Goal: Feedback & Contribution: Contribute content

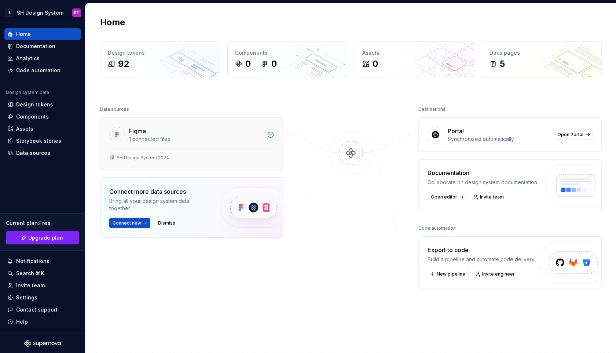
click at [151, 143] on div "Figma 1 connected files" at bounding box center [192, 133] width 183 height 31
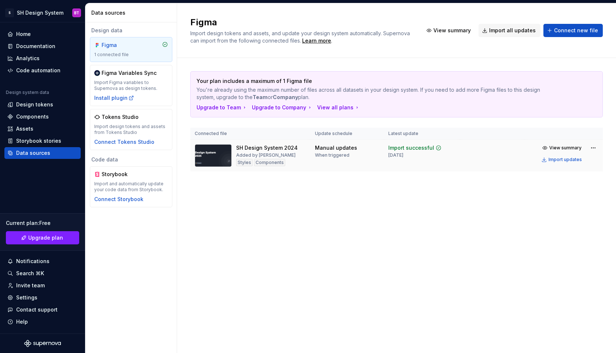
click at [216, 160] on img at bounding box center [213, 155] width 37 height 23
click at [553, 146] on span "View summary" at bounding box center [566, 148] width 32 height 6
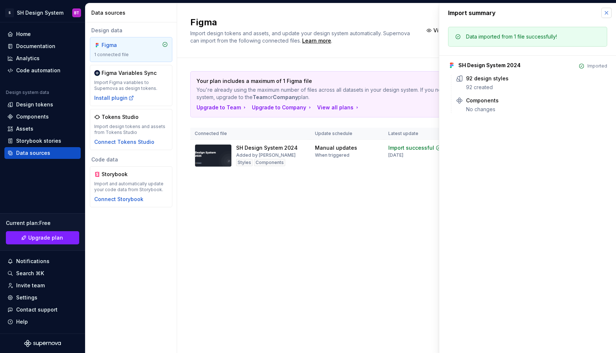
click at [608, 13] on button "button" at bounding box center [607, 13] width 10 height 10
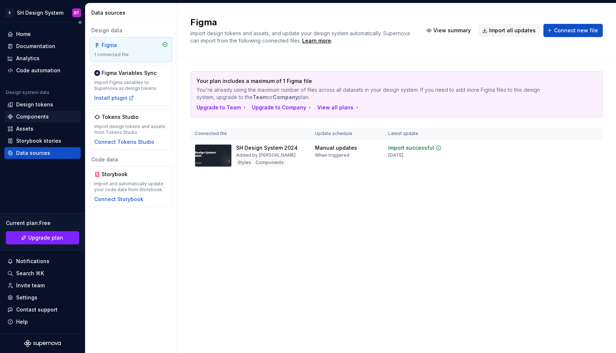
click at [53, 116] on div "Components" at bounding box center [42, 116] width 70 height 7
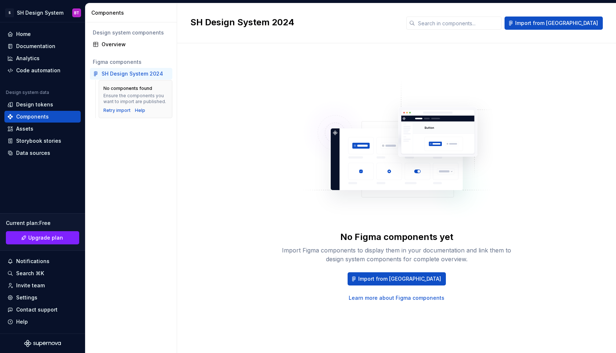
click at [120, 73] on div "SH Design System 2024" at bounding box center [133, 73] width 62 height 7
click at [405, 281] on span "Import from [GEOGRAPHIC_DATA]" at bounding box center [399, 278] width 83 height 7
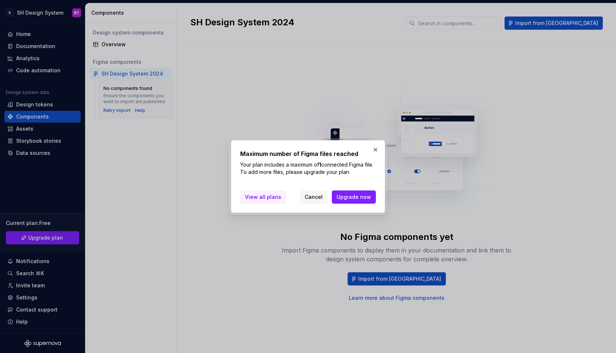
click at [267, 198] on span "View all plans" at bounding box center [263, 196] width 36 height 7
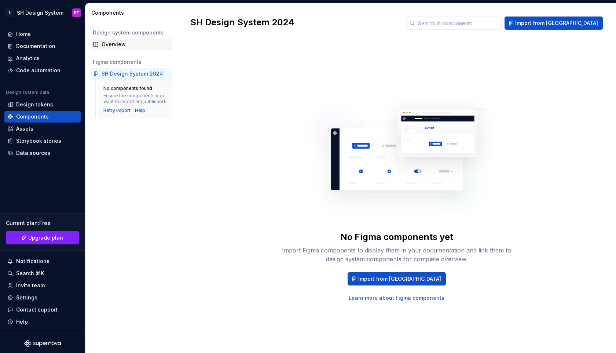
click at [127, 48] on div "Overview" at bounding box center [131, 45] width 83 height 12
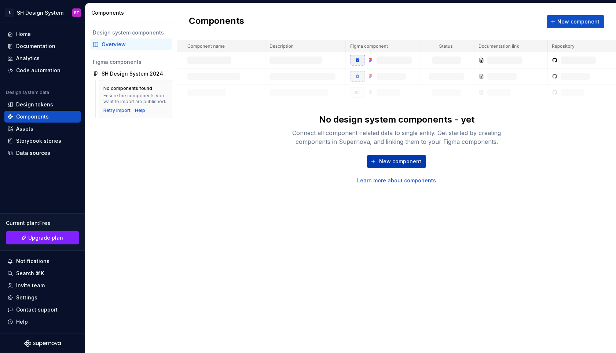
click at [394, 161] on span "New component" at bounding box center [400, 161] width 42 height 7
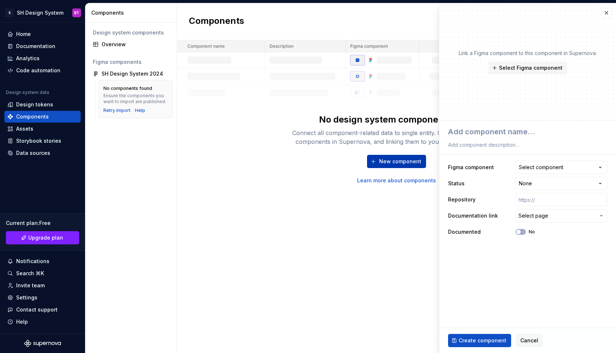
type textarea "*"
type textarea "B"
type textarea "*"
type textarea "Bu"
type textarea "*"
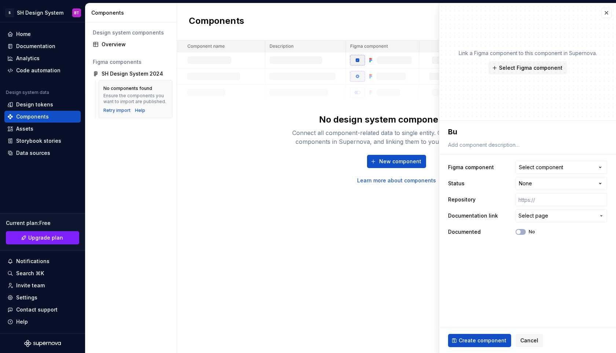
type textarea "But"
type textarea "*"
type textarea "Butt"
type textarea "*"
type textarea "Butto"
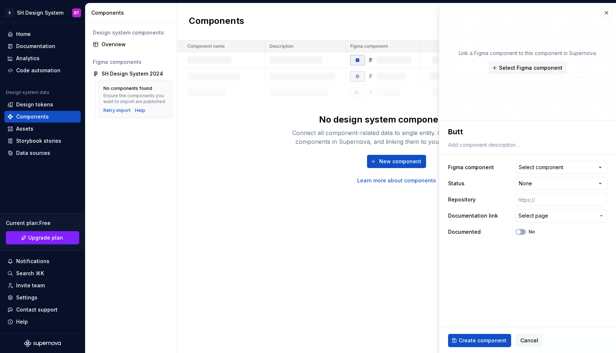
type textarea "*"
type textarea "Button"
type textarea "*"
type textarea "Button"
click at [599, 171] on button "Select component" at bounding box center [562, 167] width 92 height 13
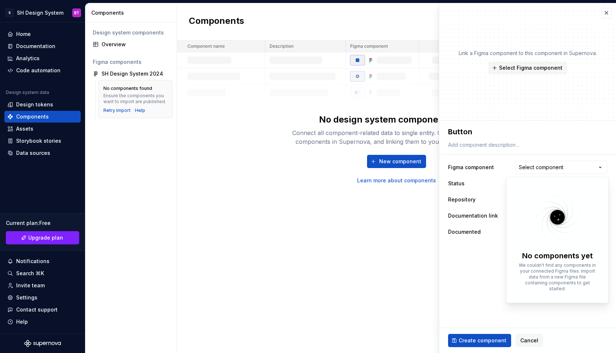
click at [559, 214] on img at bounding box center [557, 217] width 95 height 58
click at [444, 251] on html "**********" at bounding box center [308, 176] width 616 height 353
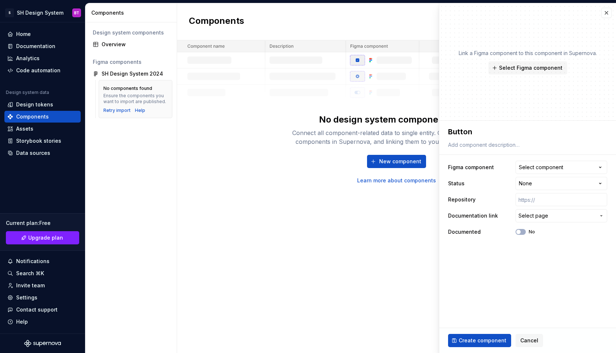
click at [394, 231] on div "Components New component No design system components - yet Connect all componen…" at bounding box center [396, 178] width 439 height 350
click at [481, 347] on div "Create component Cancel" at bounding box center [528, 340] width 177 height 25
click at [478, 339] on span "Create component" at bounding box center [483, 340] width 48 height 7
type textarea "*"
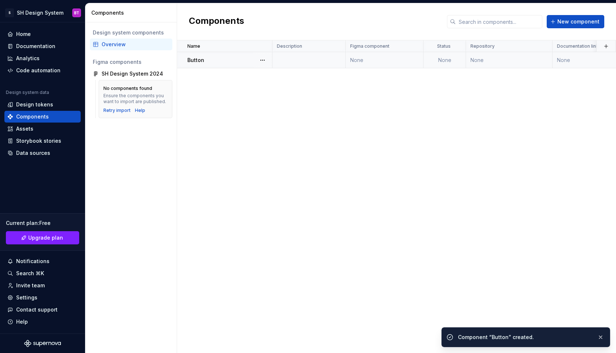
click at [306, 59] on td at bounding box center [309, 60] width 73 height 16
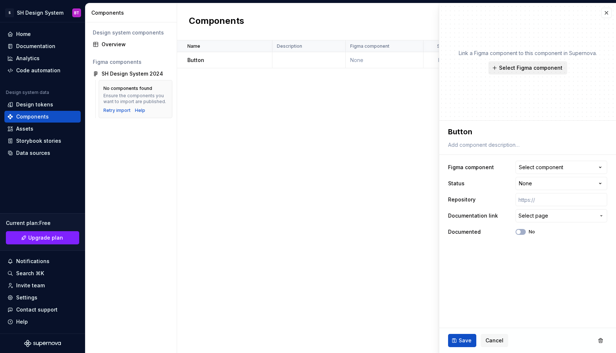
click at [536, 64] on span "Select Figma component" at bounding box center [530, 67] width 63 height 7
click at [192, 163] on div "Name Description Figma component Status Repository Documentation link Documente…" at bounding box center [396, 196] width 439 height 313
click at [113, 74] on div "SH Design System 2024" at bounding box center [133, 73] width 62 height 7
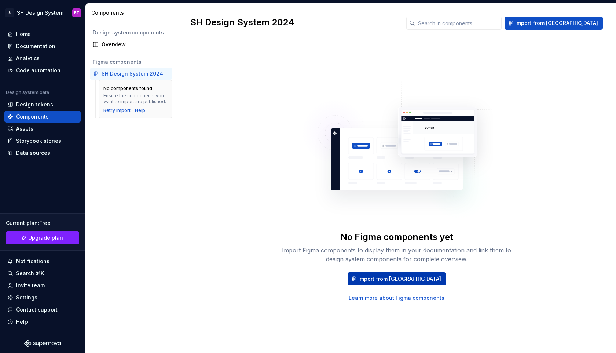
click at [413, 278] on span "Import from [GEOGRAPHIC_DATA]" at bounding box center [399, 278] width 83 height 7
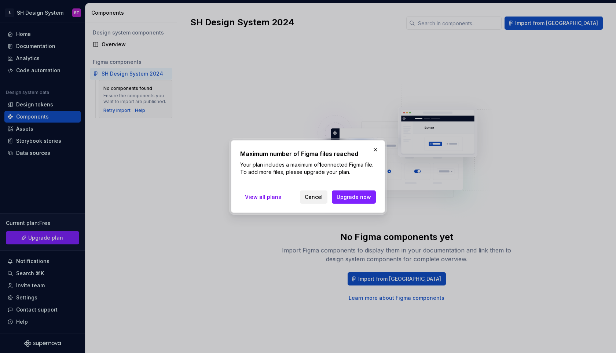
click at [322, 200] on span "Cancel" at bounding box center [314, 196] width 18 height 7
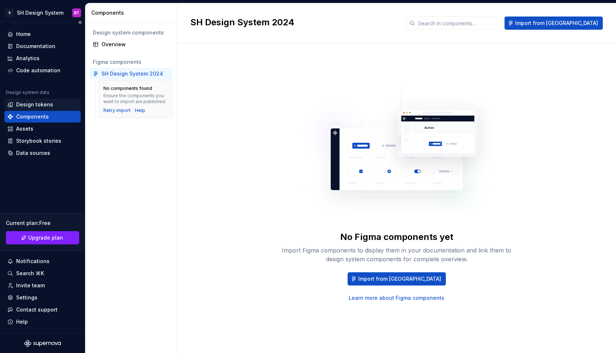
click at [50, 103] on div "Design tokens" at bounding box center [34, 104] width 37 height 7
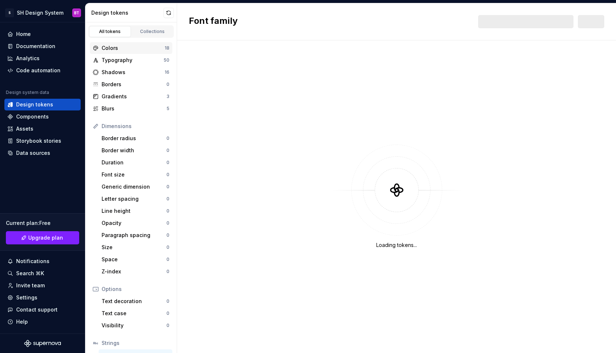
click at [112, 51] on div "Colors" at bounding box center [133, 47] width 63 height 7
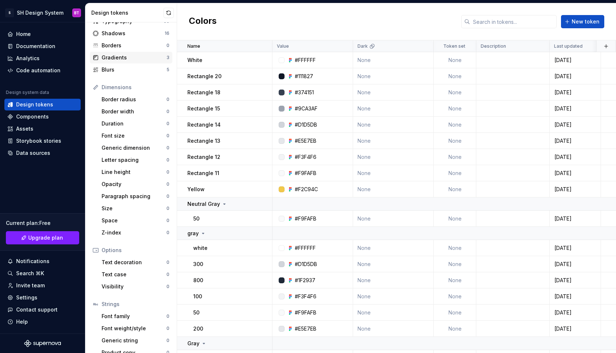
scroll to position [39, 0]
click at [113, 98] on div "Border radius" at bounding box center [134, 98] width 65 height 7
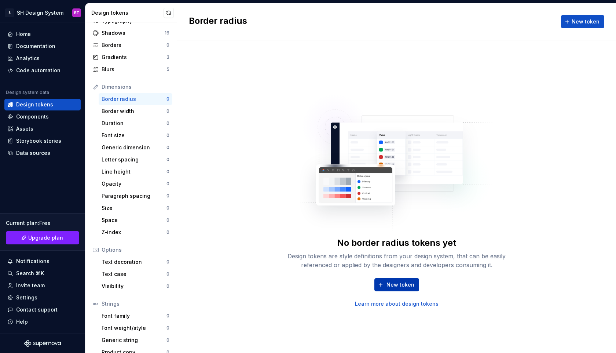
click at [390, 284] on span "New token" at bounding box center [401, 284] width 28 height 7
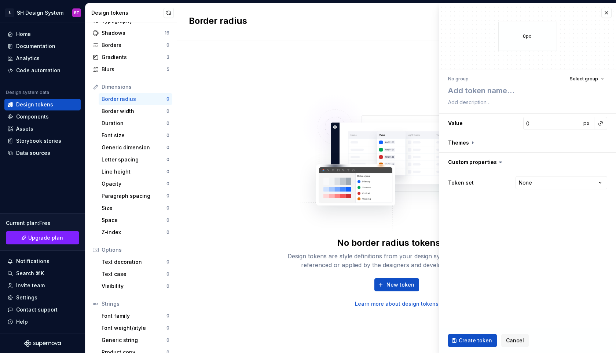
click at [386, 189] on img at bounding box center [396, 159] width 193 height 147
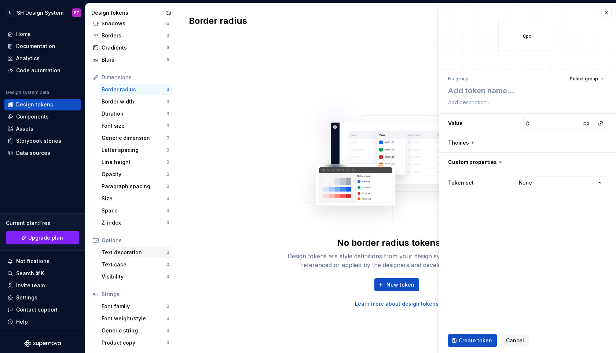
click at [133, 254] on div "Text decoration" at bounding box center [134, 252] width 65 height 7
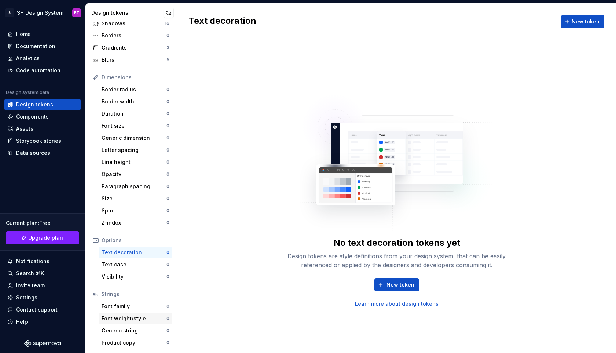
click at [124, 319] on div "Font weight/style" at bounding box center [134, 318] width 65 height 7
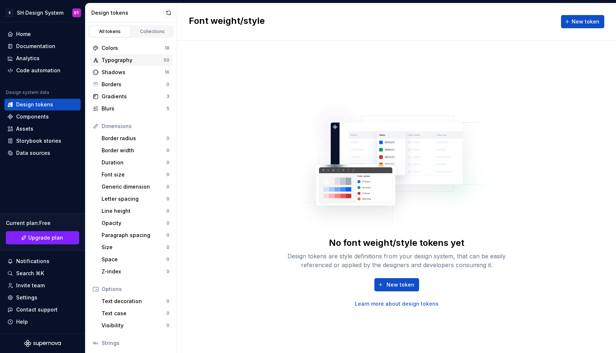
click at [126, 65] on div "Typography 50" at bounding box center [131, 60] width 83 height 12
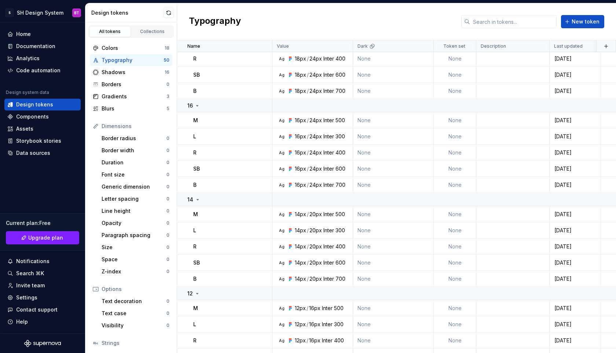
scroll to position [638, 0]
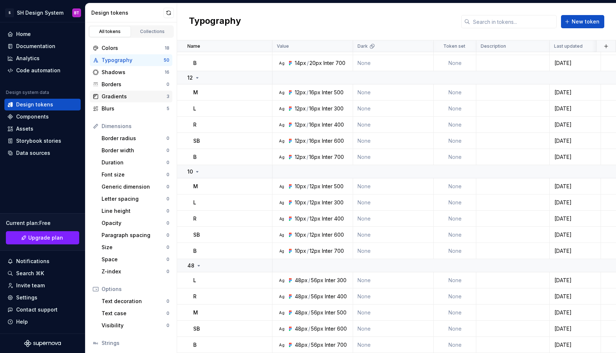
click at [151, 93] on div "Gradients" at bounding box center [134, 96] width 65 height 7
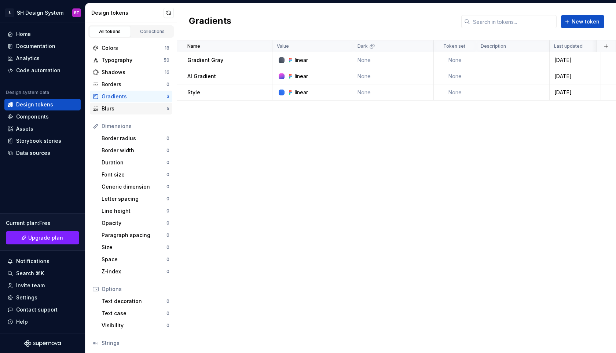
click at [133, 109] on div "Blurs" at bounding box center [134, 108] width 65 height 7
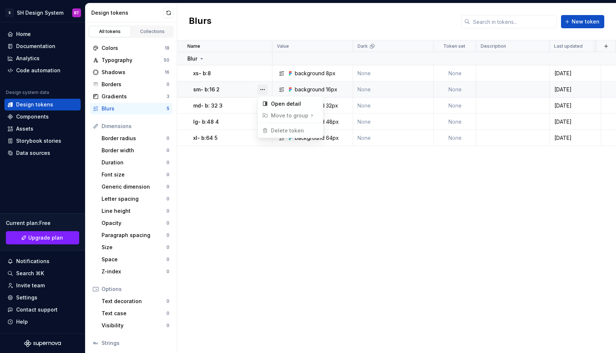
click at [263, 91] on button "button" at bounding box center [263, 89] width 10 height 10
click at [268, 104] on div "Open detail" at bounding box center [290, 104] width 62 height 12
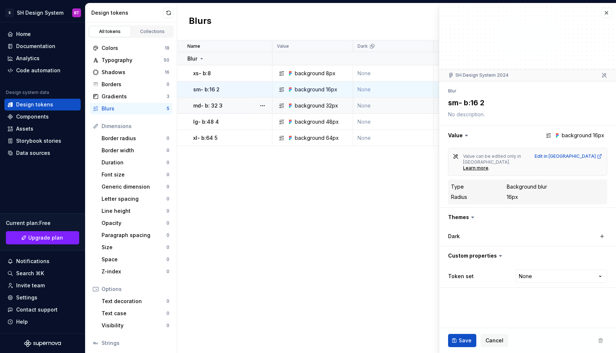
click at [216, 100] on td "md- b: 32 3" at bounding box center [224, 106] width 95 height 16
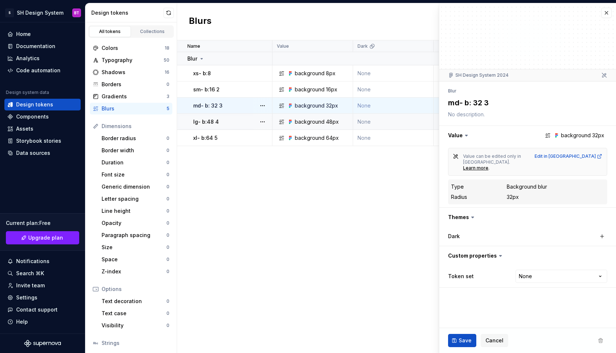
click at [211, 117] on td "lg- b:48 4" at bounding box center [224, 122] width 95 height 16
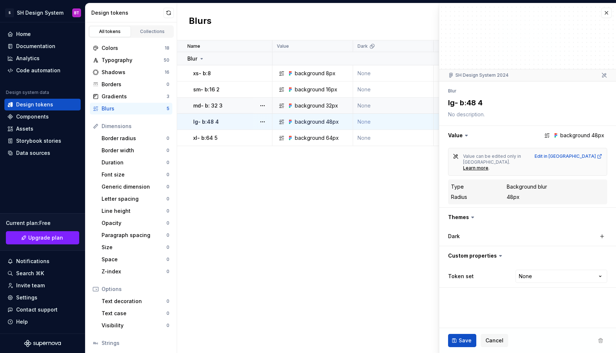
click at [549, 135] on icon at bounding box center [547, 135] width 6 height 6
click at [557, 135] on button "button" at bounding box center [528, 135] width 177 height 19
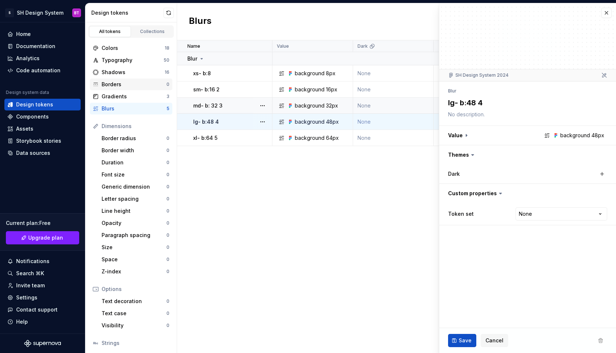
click at [119, 81] on div "Borders" at bounding box center [134, 84] width 65 height 7
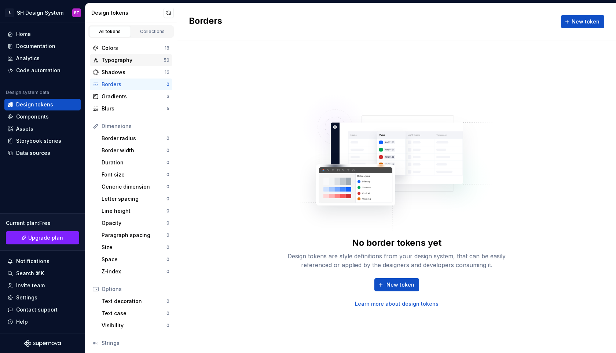
click at [150, 57] on div "Typography" at bounding box center [133, 60] width 62 height 7
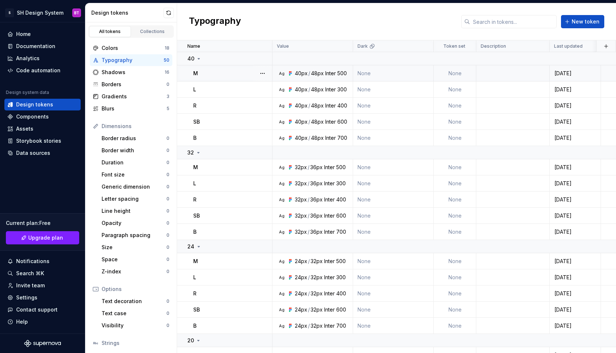
click at [219, 73] on div "M" at bounding box center [232, 73] width 79 height 7
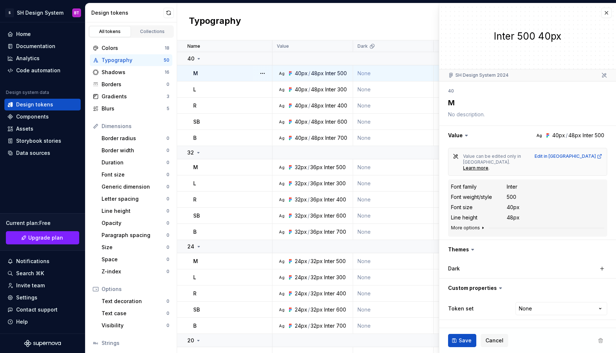
click at [469, 225] on button "More options" at bounding box center [468, 228] width 35 height 6
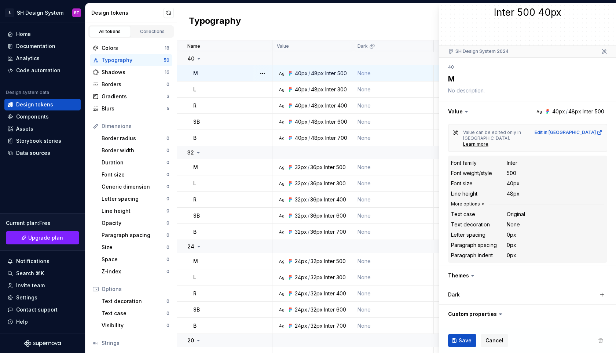
scroll to position [36, 0]
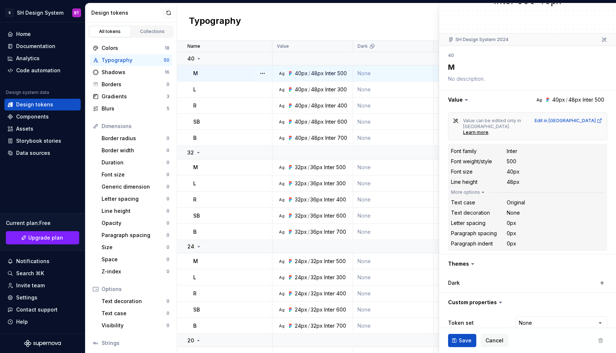
click at [495, 279] on div "Dark" at bounding box center [484, 282] width 73 height 7
click at [225, 183] on div "L" at bounding box center [232, 183] width 79 height 7
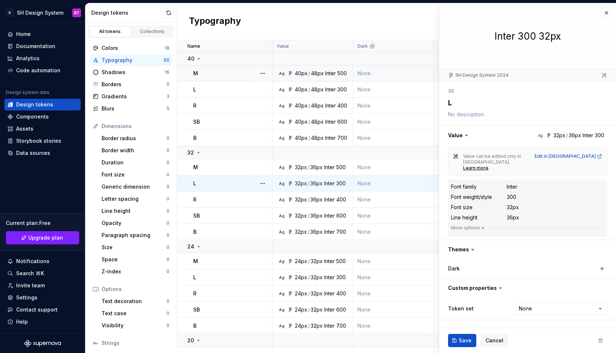
type textarea "*"
click at [50, 142] on div "Storybook stories" at bounding box center [38, 140] width 45 height 7
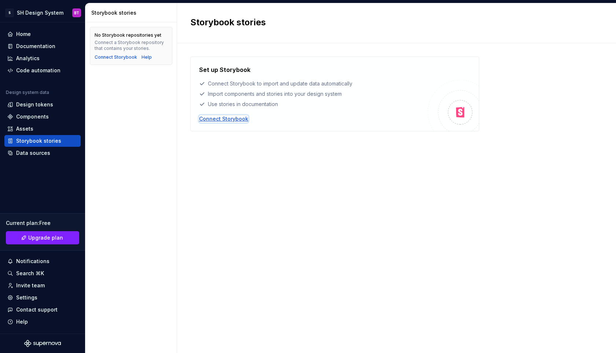
click at [222, 121] on div "Connect Storybook" at bounding box center [223, 118] width 49 height 7
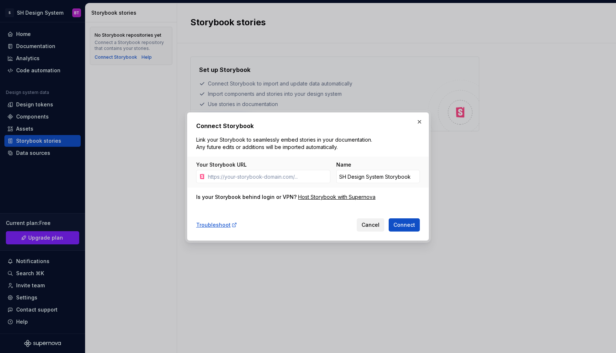
click at [377, 223] on span "Cancel" at bounding box center [371, 224] width 18 height 7
